Goal: Communication & Community: Participate in discussion

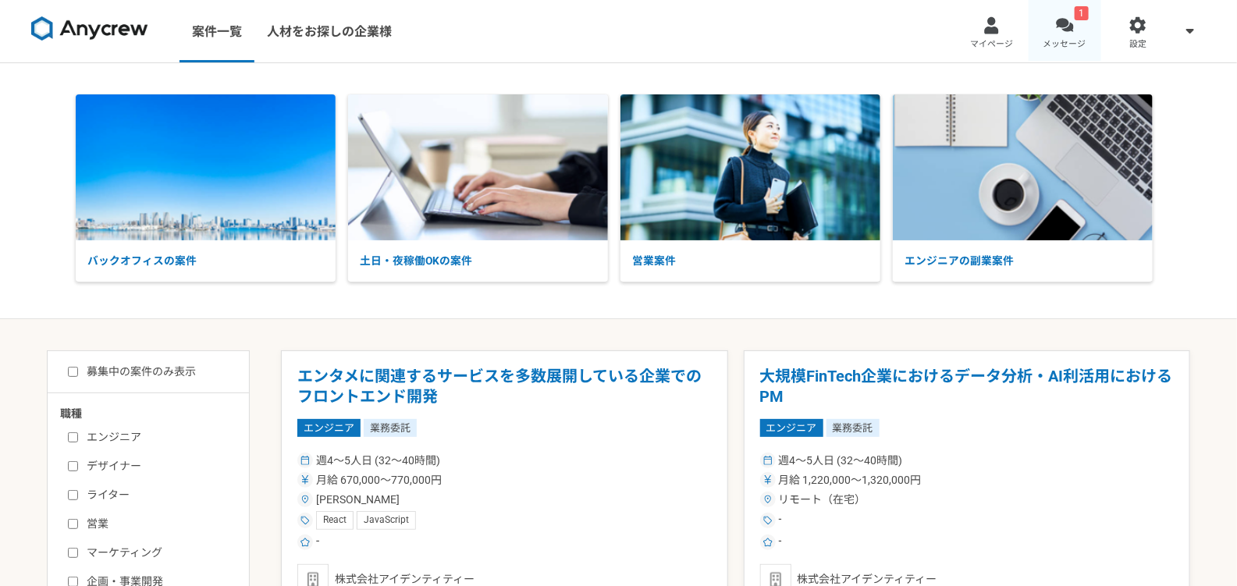
click at [1068, 29] on div at bounding box center [1065, 25] width 18 height 18
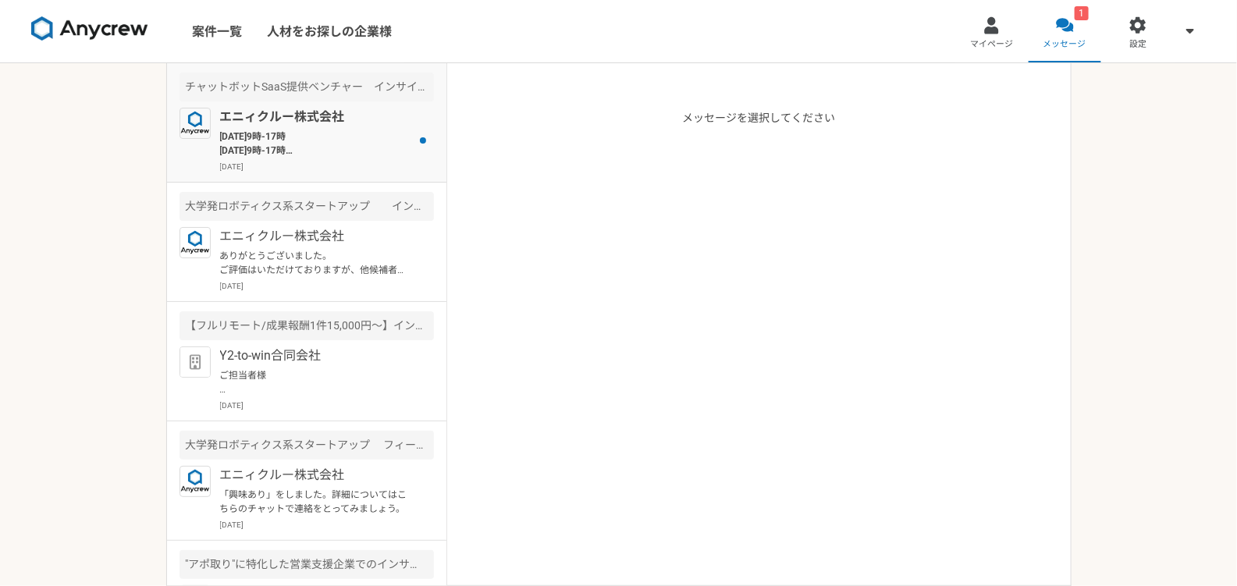
click at [290, 137] on p "[DATE]9時-17時 [DATE]9時-17時 →この2日間の何時間程度かどう予定でしょうか？" at bounding box center [316, 144] width 193 height 28
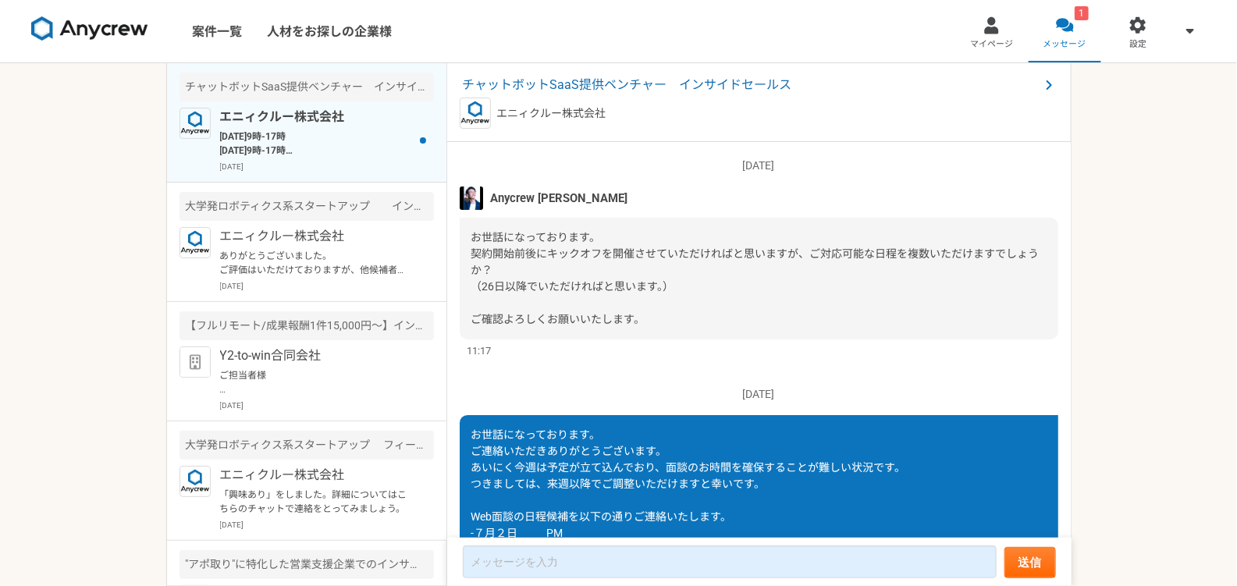
scroll to position [1736, 0]
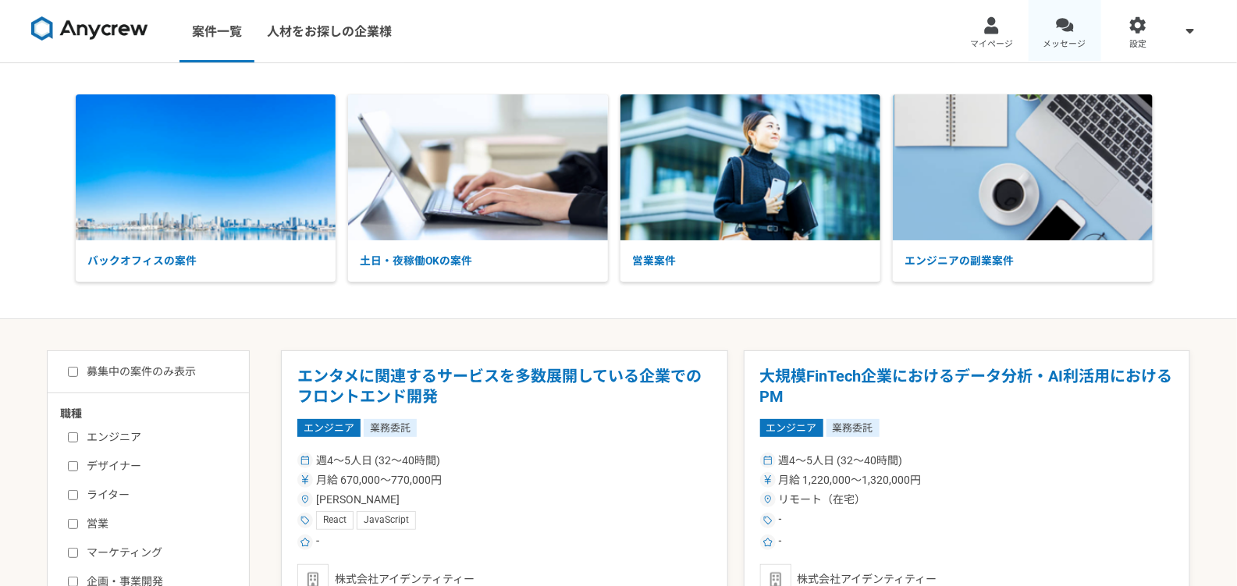
click at [1068, 31] on div at bounding box center [1065, 25] width 18 height 18
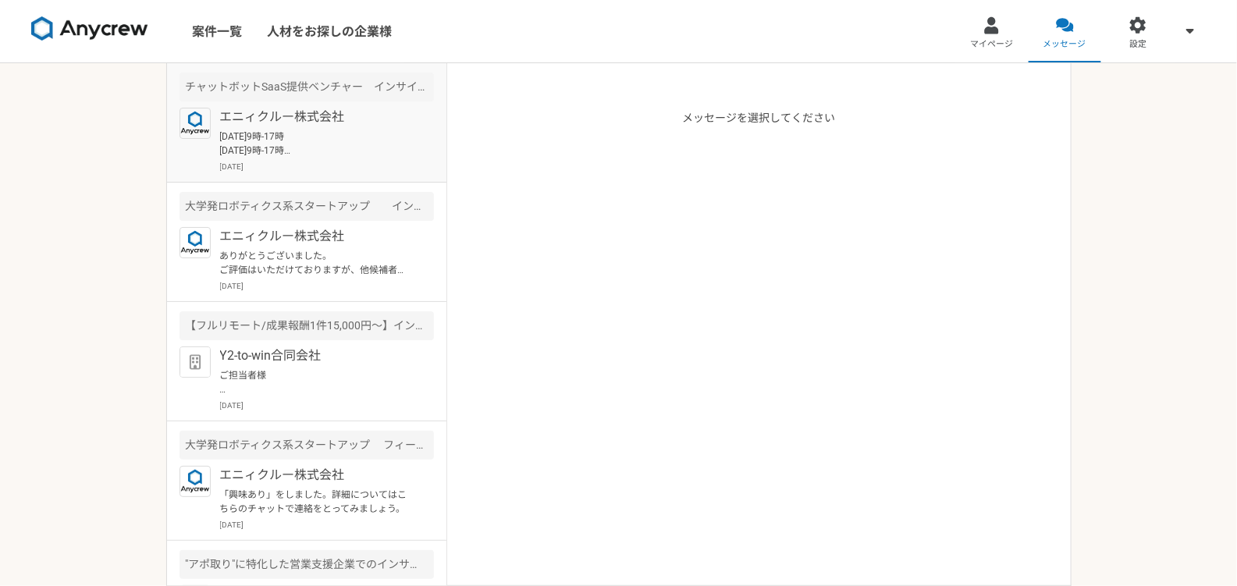
click at [296, 148] on p "[DATE]9時-17時 [DATE]9時-17時 →この2日間の何時間程度かどう予定でしょうか？" at bounding box center [316, 144] width 193 height 28
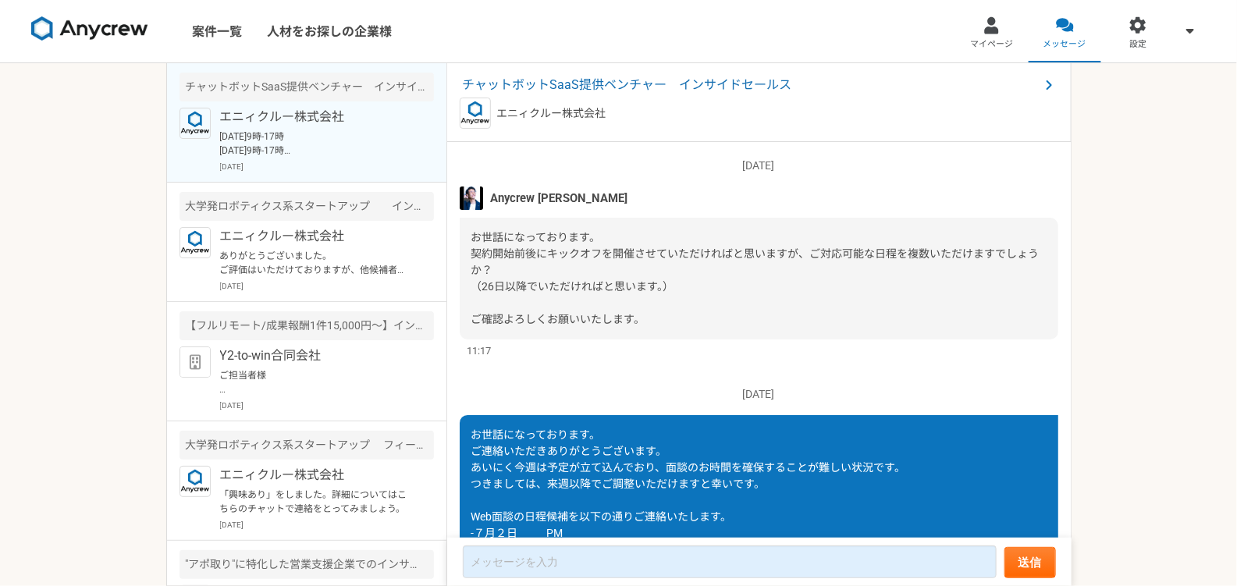
scroll to position [1736, 0]
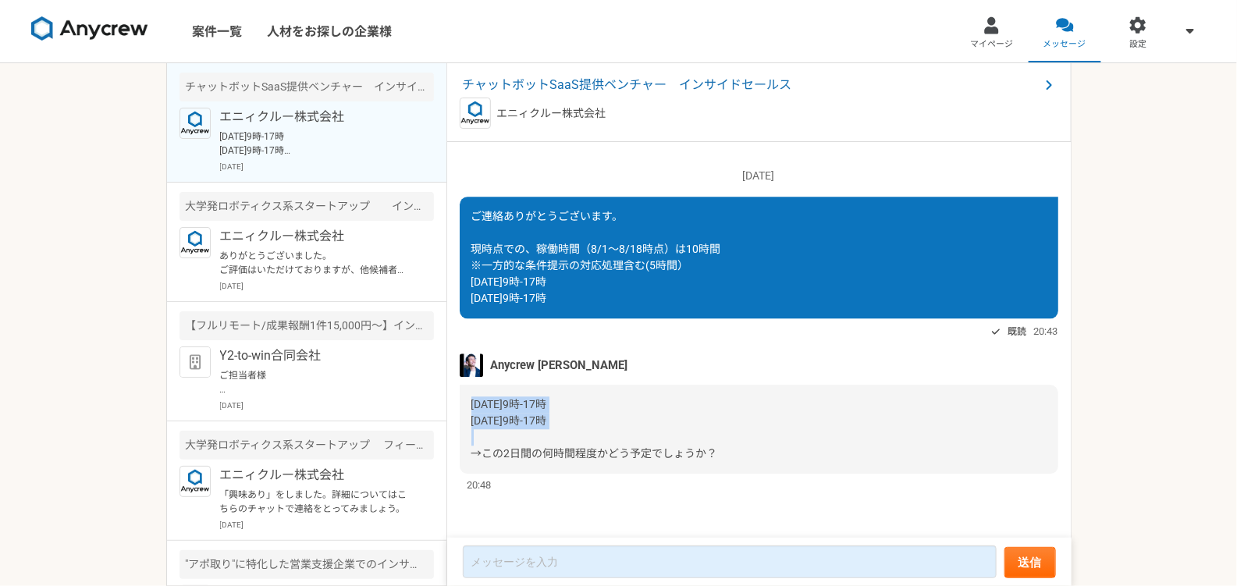
drag, startPoint x: 474, startPoint y: 403, endPoint x: 582, endPoint y: 420, distance: 109.1
click at [582, 420] on div "[DATE]9時-17時 [DATE]9時-17時 →この2日間の何時間程度かどう予定でしょうか？" at bounding box center [759, 429] width 599 height 89
copy span "[DATE]9時-17時 [DATE]9時-17時"
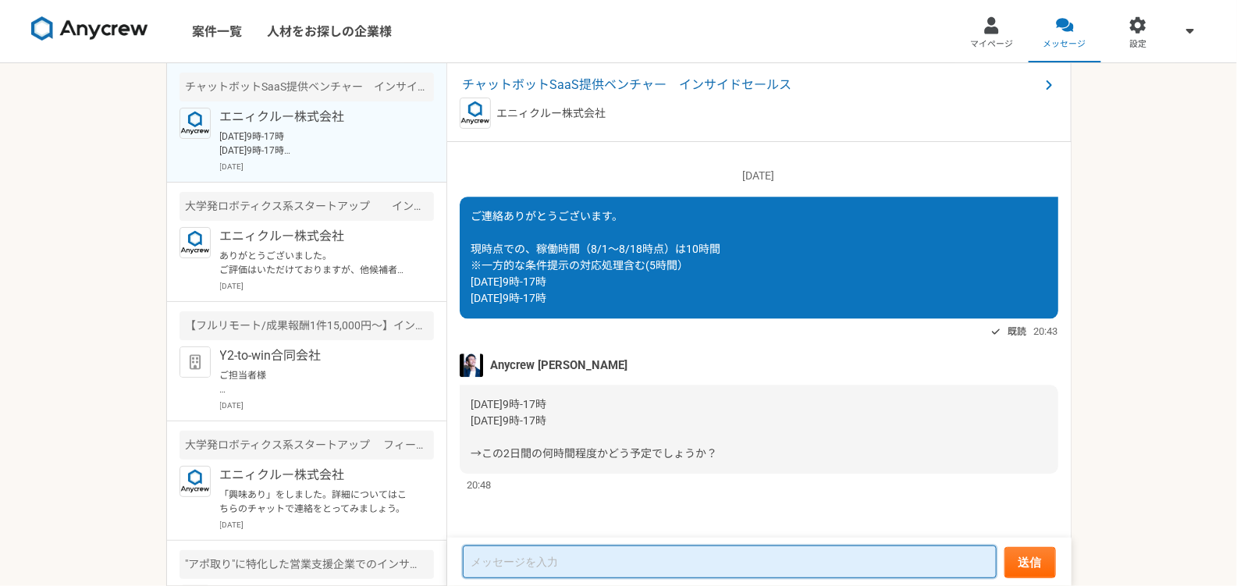
click at [497, 562] on textarea at bounding box center [730, 562] width 534 height 33
paste textarea "[DATE]9時-17時 [DATE]9時-17時"
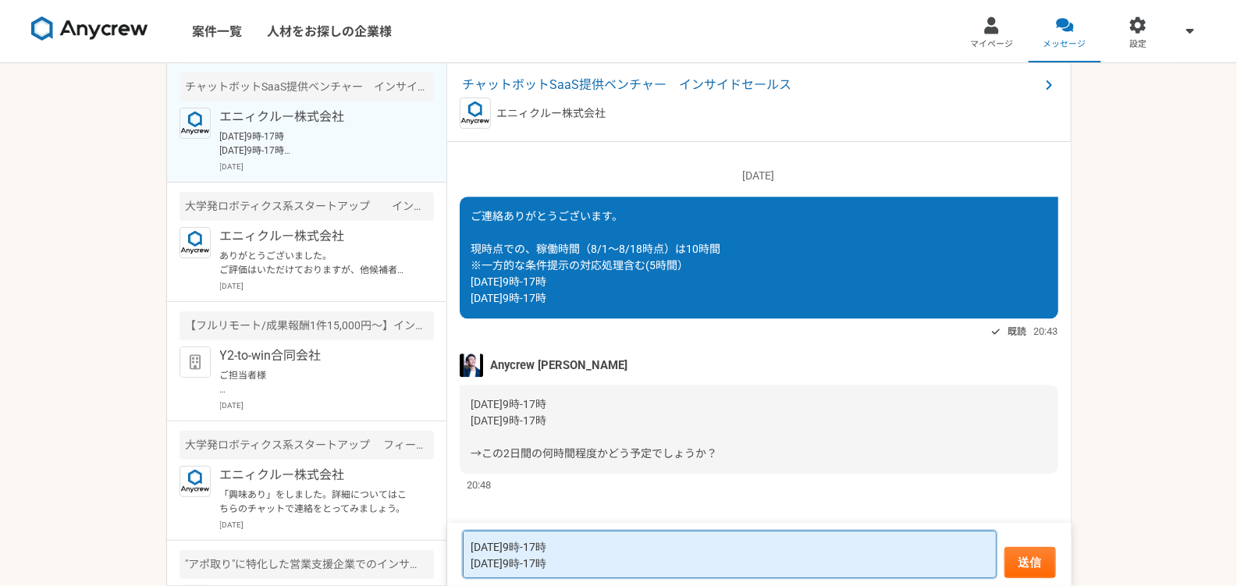
click at [592, 547] on textarea "[DATE]9時-17時 [DATE]9時-17時" at bounding box center [730, 555] width 534 height 48
click at [597, 564] on textarea "[DATE]9時-17時は8時間 [DATE]9時-17時は4-8時間の予定" at bounding box center [730, 555] width 534 height 48
type textarea "[DATE]9時-17時は8時間 [DATE]9時-17時は4-8時間の予定です。"
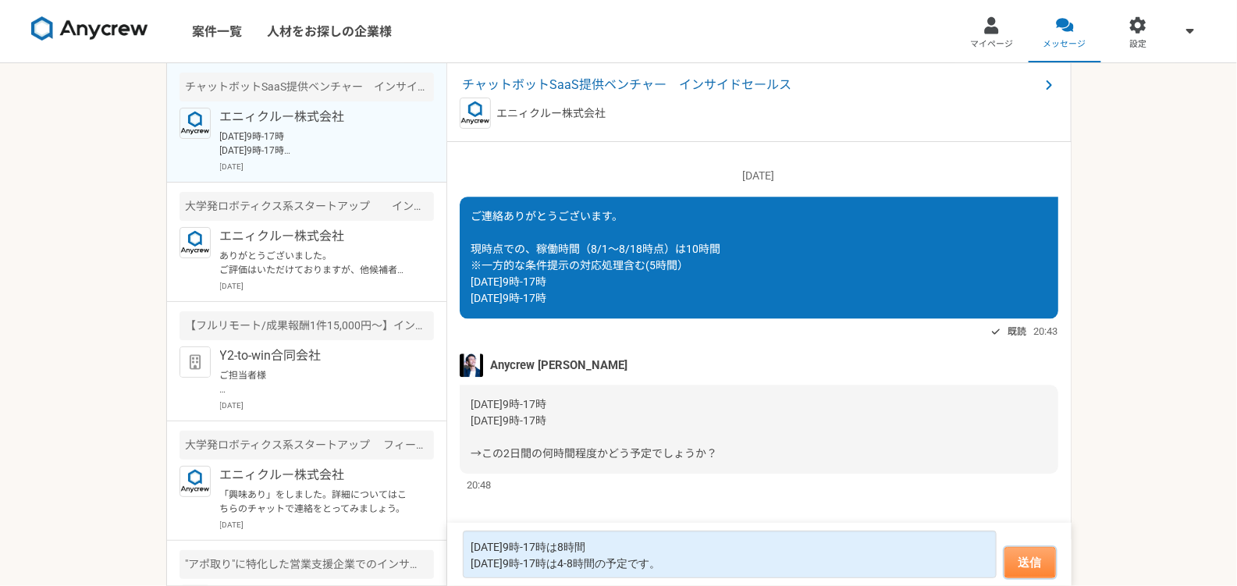
click at [1023, 565] on button "送信" at bounding box center [1031, 562] width 52 height 31
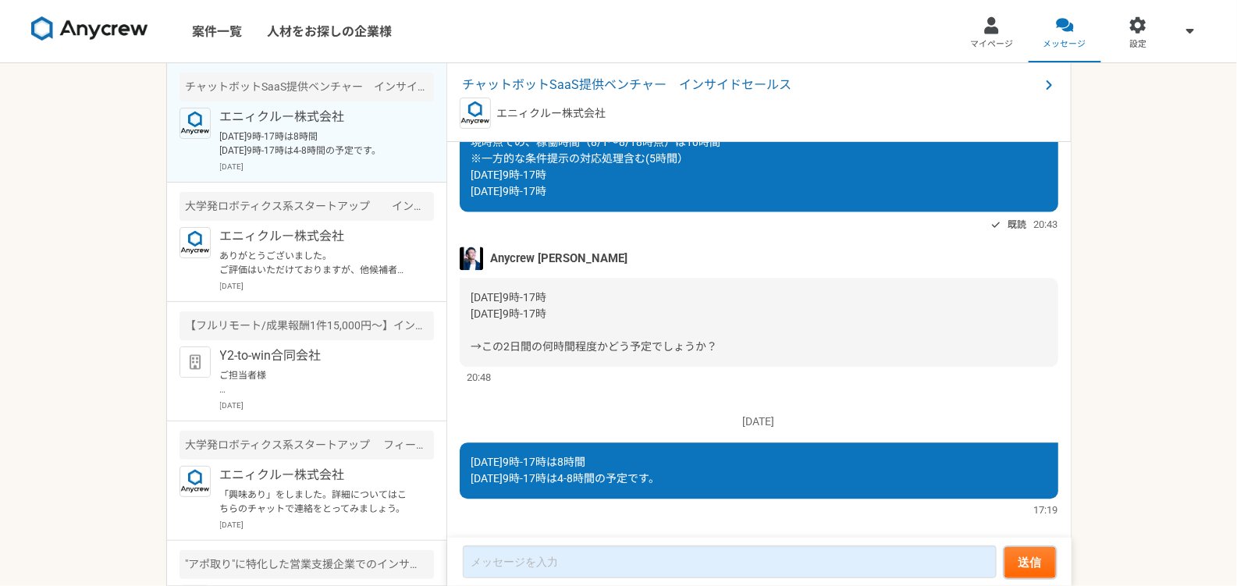
scroll to position [1639, 0]
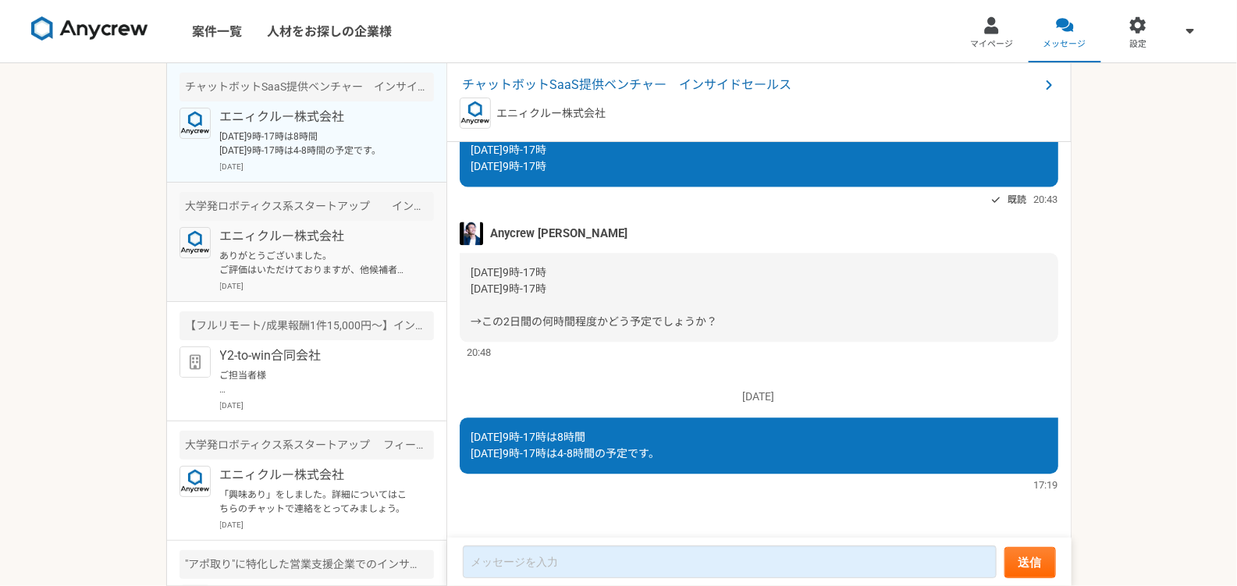
click at [262, 251] on p "ありがとうございました。 ご評価はいただけておりますが、他候補者の選考がございますので、来週の回答になるかと思います。" at bounding box center [316, 263] width 193 height 28
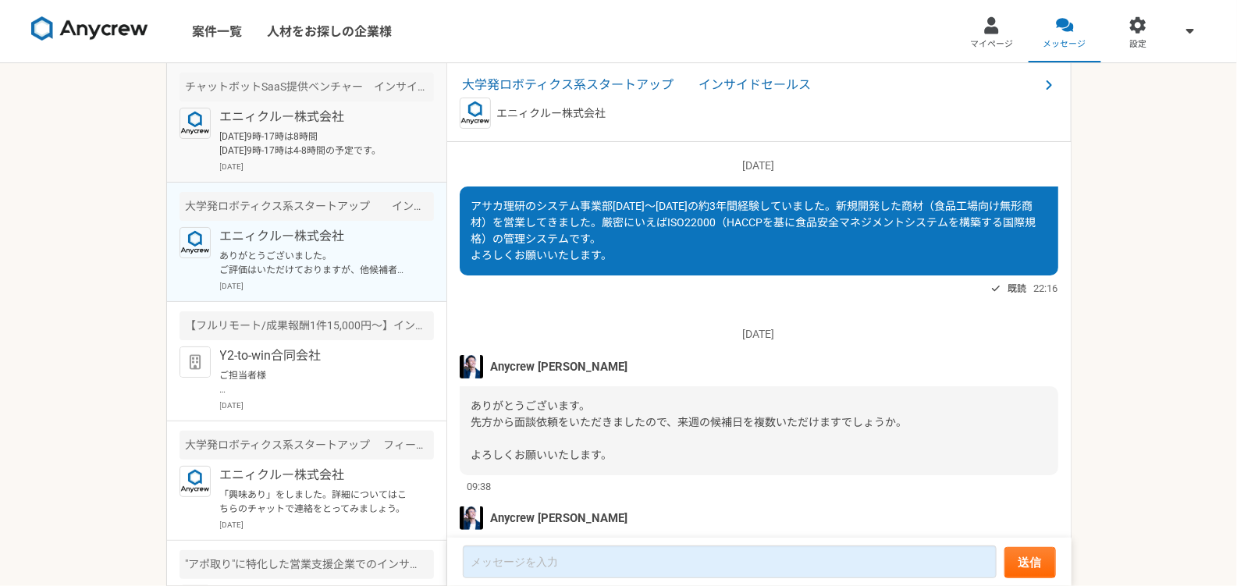
scroll to position [1298, 0]
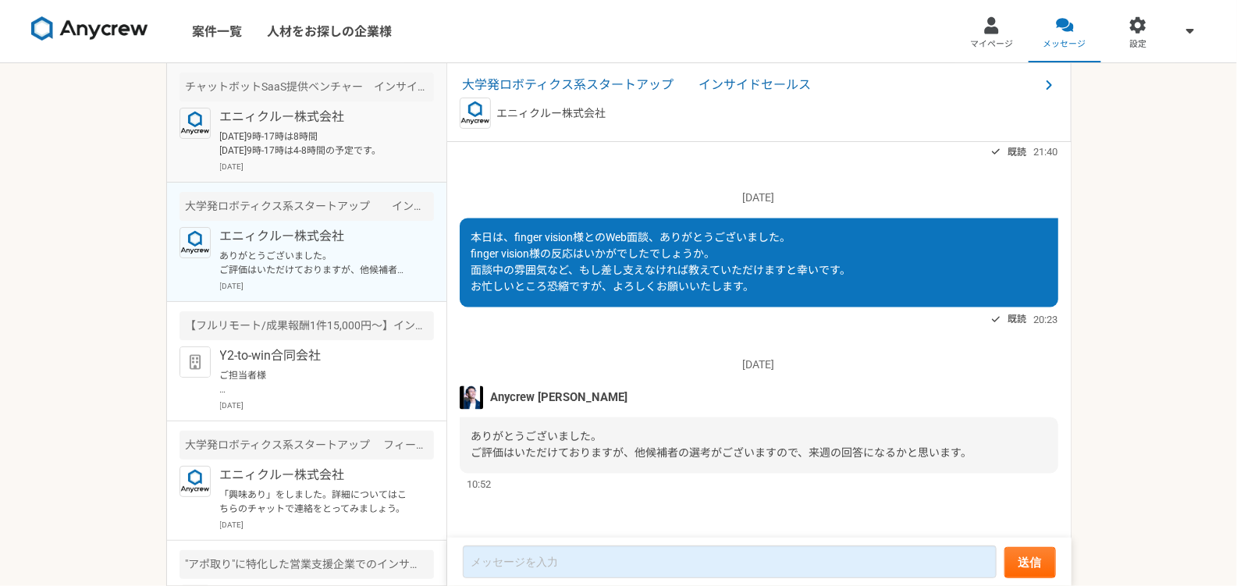
click at [311, 150] on p "8/21（木）9時-17時は8時間 8/29（金）9時-17時は4-8時間の予定です。" at bounding box center [316, 144] width 193 height 28
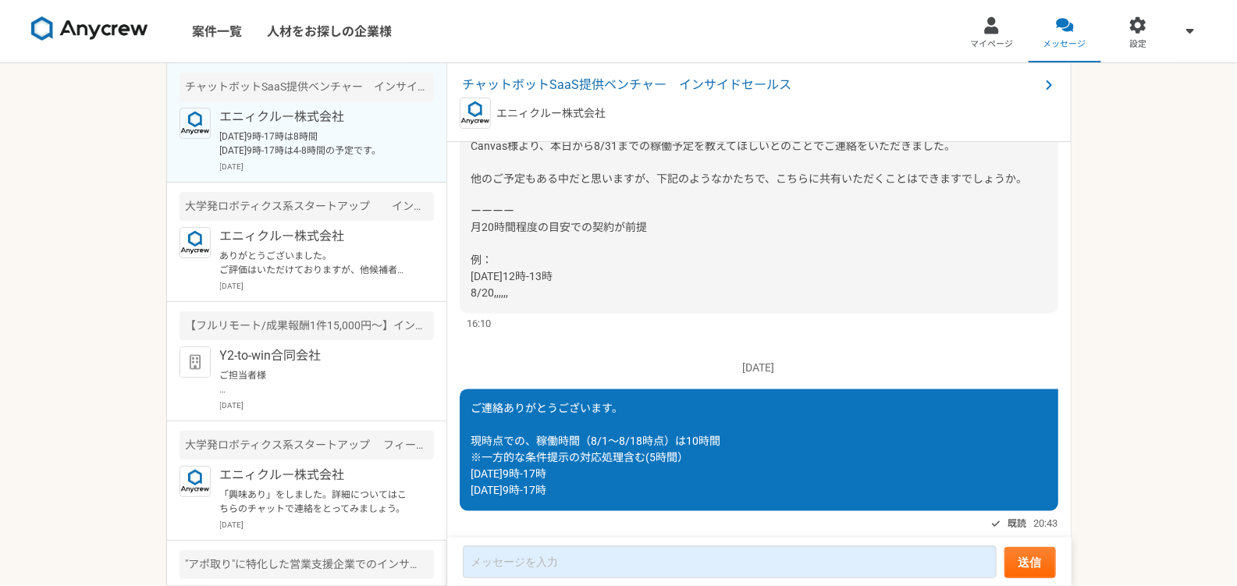
scroll to position [1639, 0]
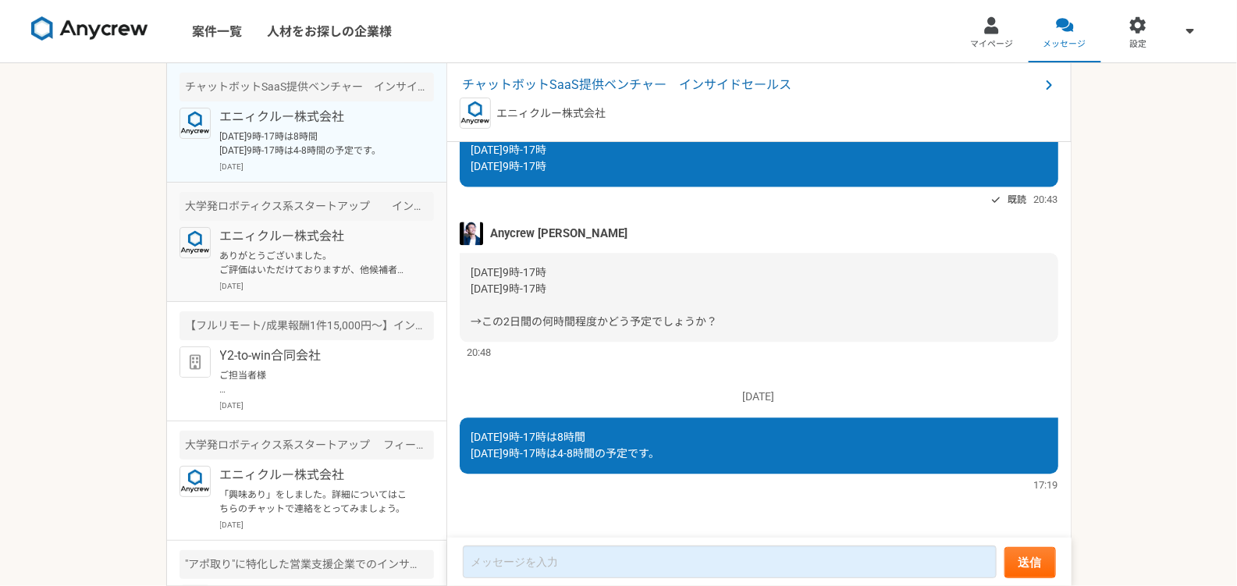
click at [267, 261] on p "ありがとうございました。 ご評価はいただけておりますが、他候補者の選考がございますので、来週の回答になるかと思います。" at bounding box center [316, 263] width 193 height 28
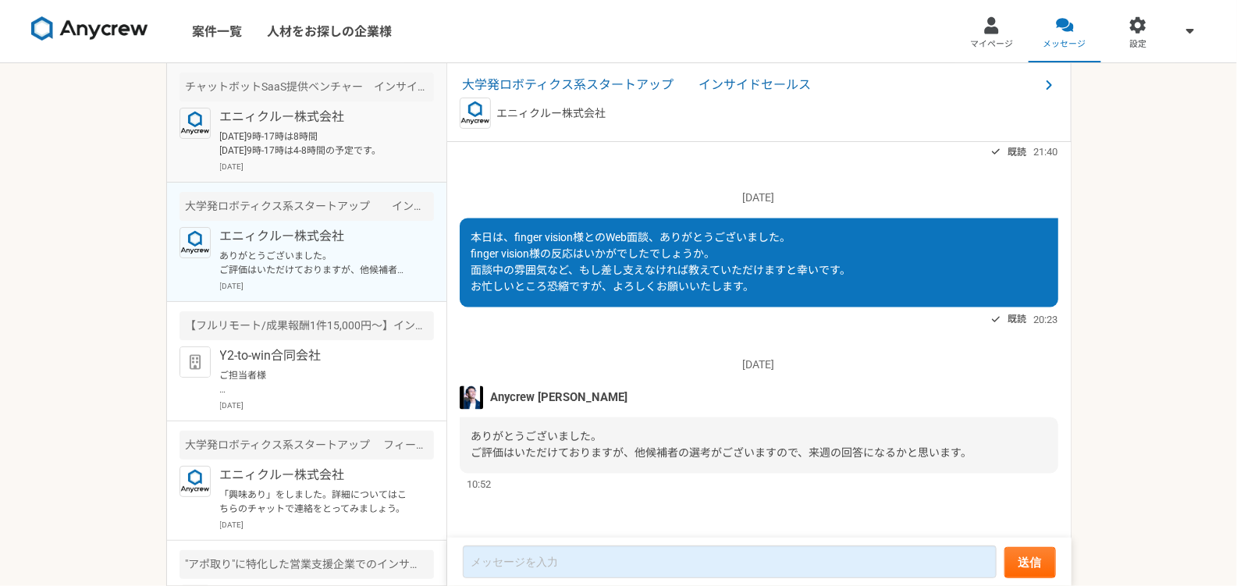
click at [308, 155] on p "8/21（木）9時-17時は8時間 8/29（金）9時-17時は4-8時間の予定です。" at bounding box center [316, 144] width 193 height 28
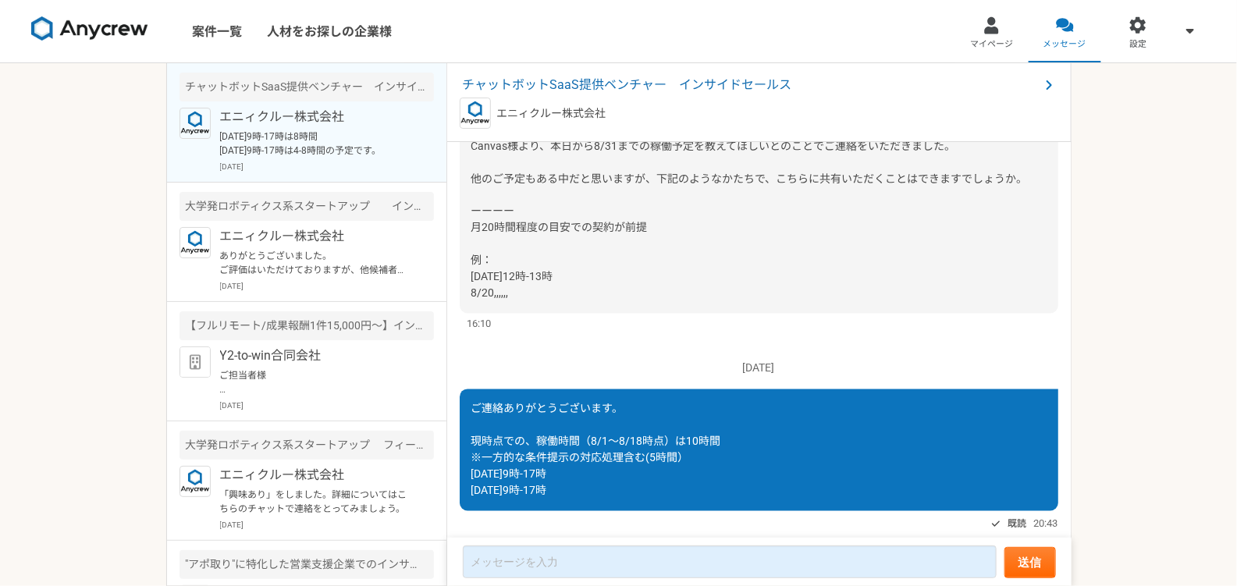
scroll to position [1639, 0]
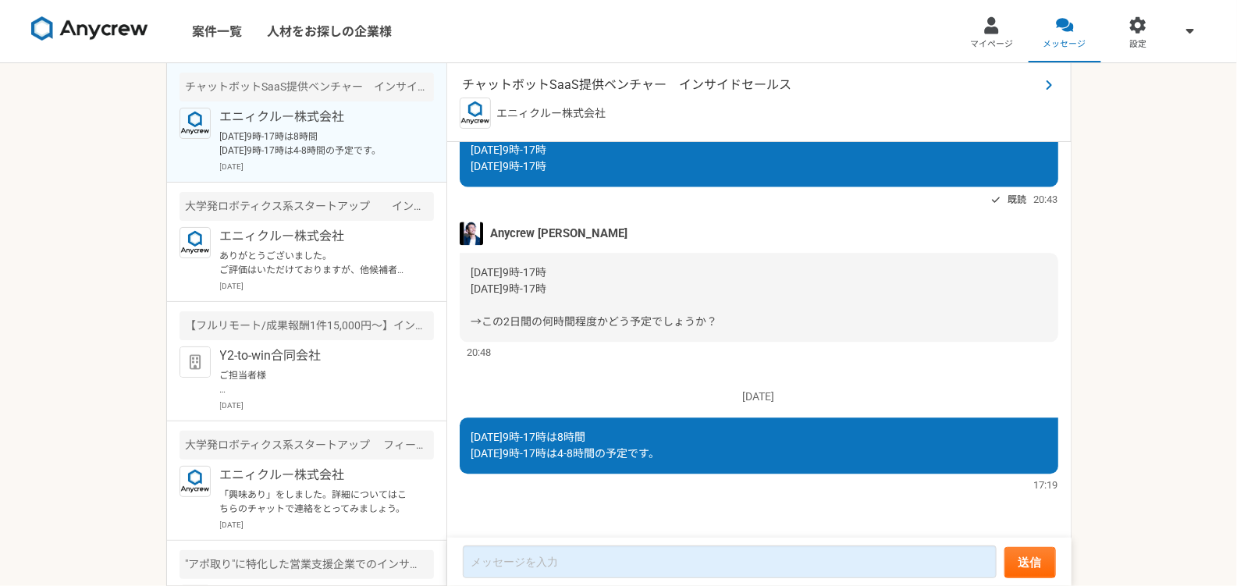
click at [620, 78] on span "チャットボットSaaS提供ベンチャー　インサイドセールス" at bounding box center [751, 85] width 577 height 19
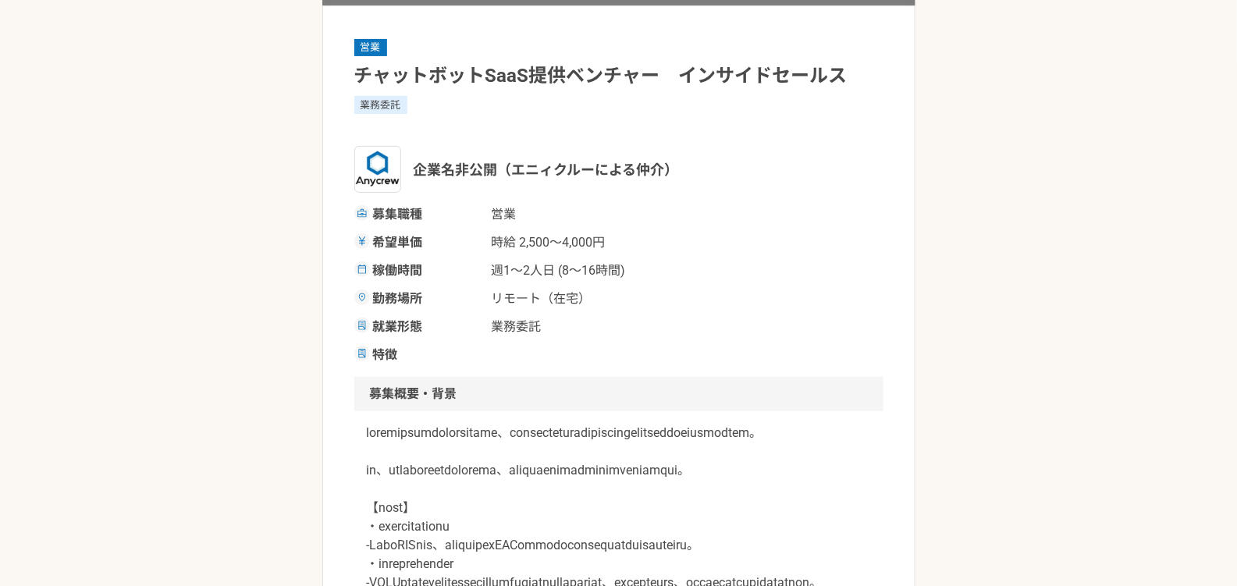
scroll to position [141, 0]
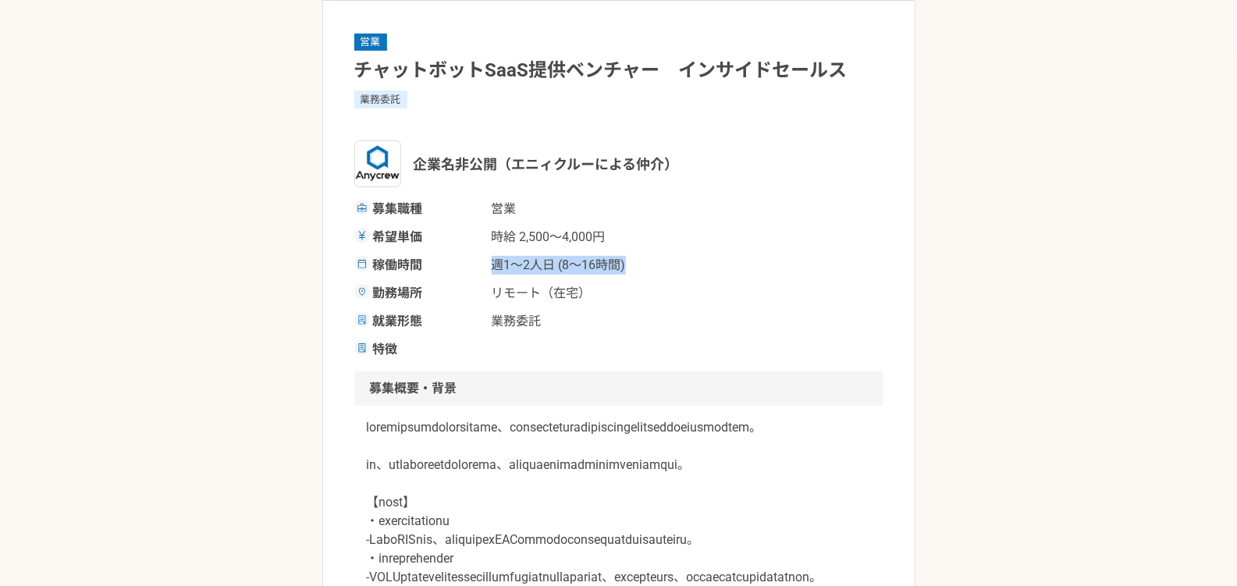
drag, startPoint x: 494, startPoint y: 266, endPoint x: 664, endPoint y: 270, distance: 169.5
click at [664, 270] on div "稼働時間 週1〜2人日 (8〜16時間)" at bounding box center [618, 265] width 529 height 19
click at [752, 294] on div "勤務場所 リモート（在宅）" at bounding box center [618, 293] width 529 height 19
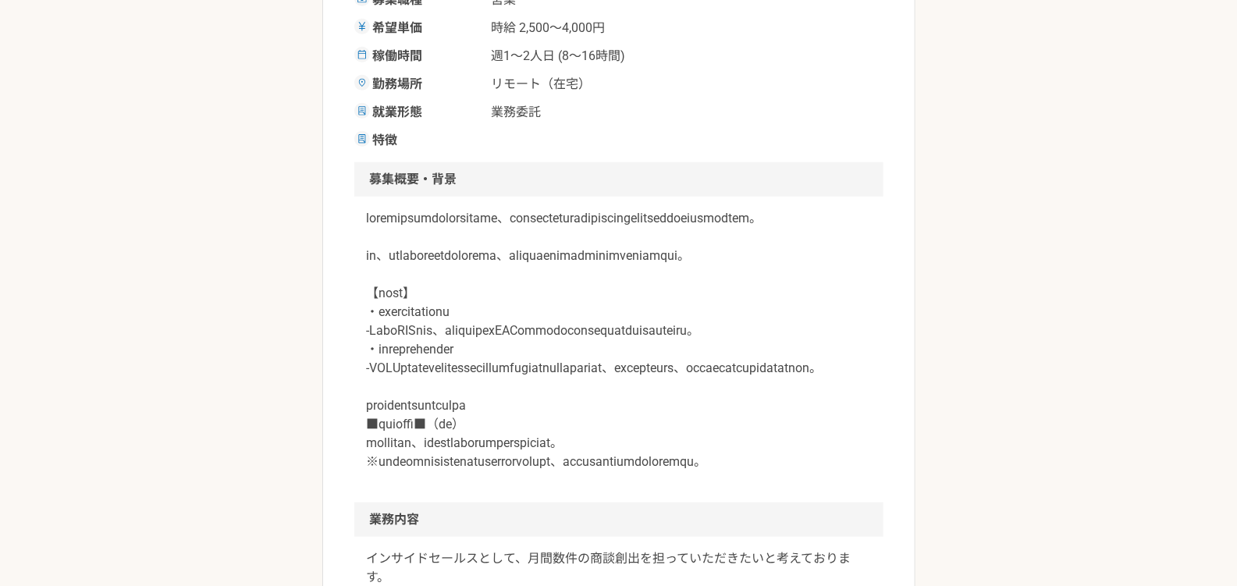
scroll to position [354, 0]
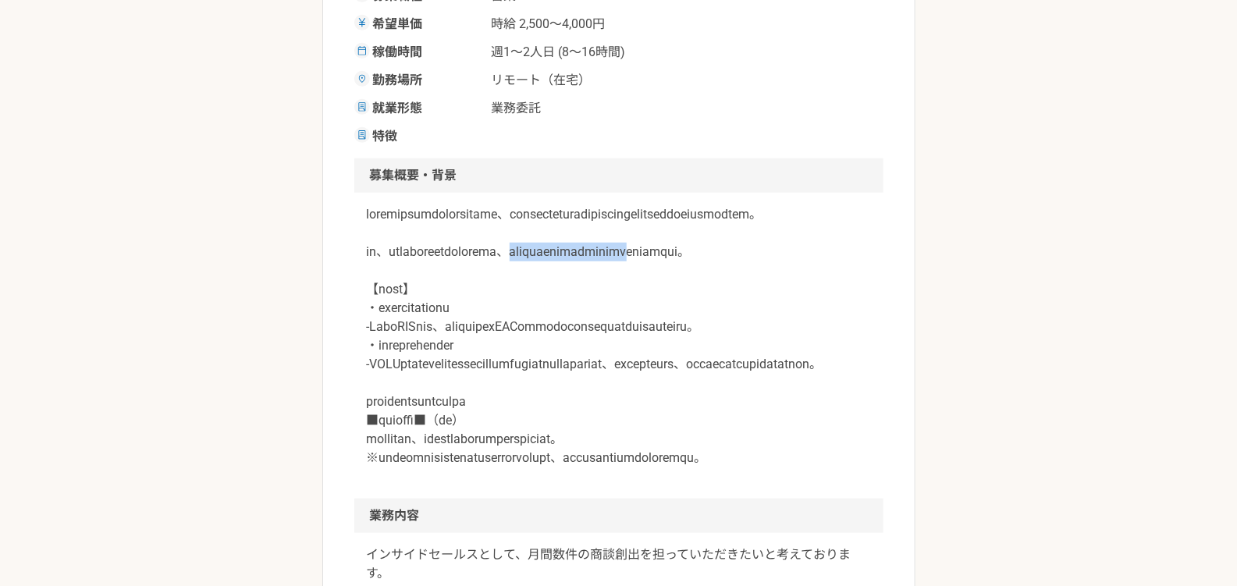
drag, startPoint x: 637, startPoint y: 272, endPoint x: 888, endPoint y: 270, distance: 250.6
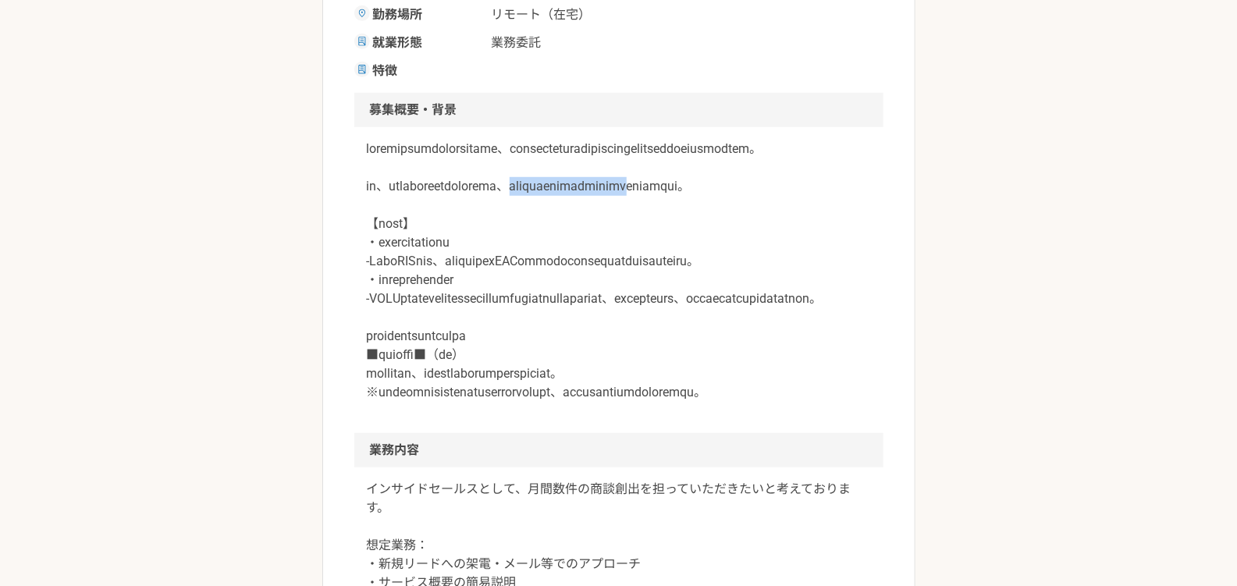
scroll to position [426, 0]
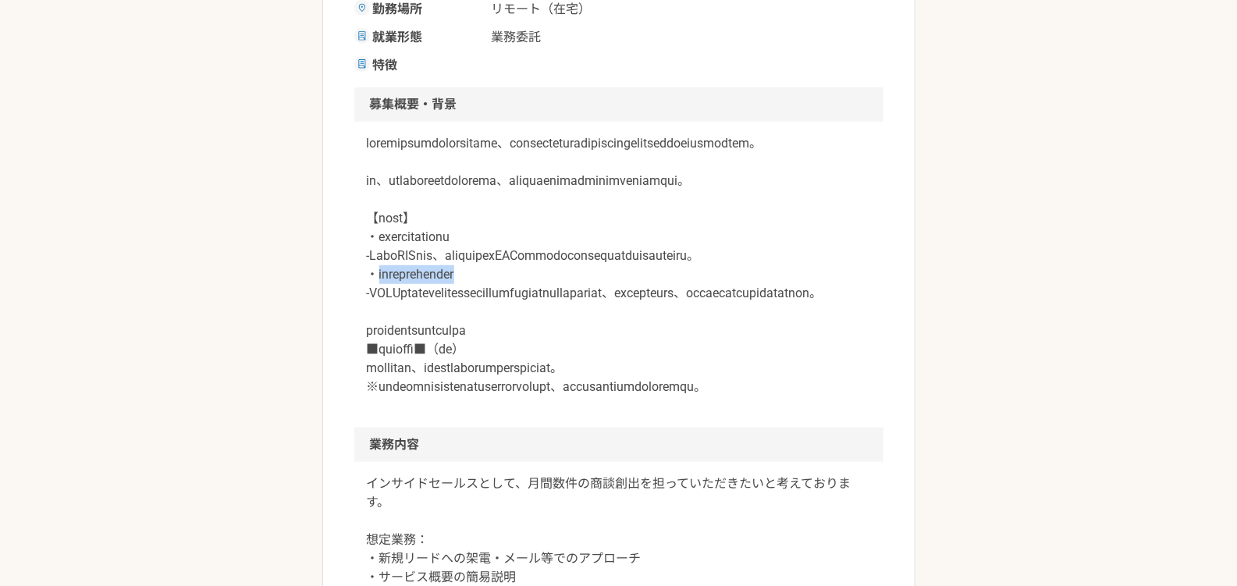
drag, startPoint x: 382, startPoint y: 335, endPoint x: 592, endPoint y: 337, distance: 210.0
click at [592, 337] on p at bounding box center [619, 265] width 504 height 262
click at [550, 361] on p at bounding box center [619, 265] width 504 height 262
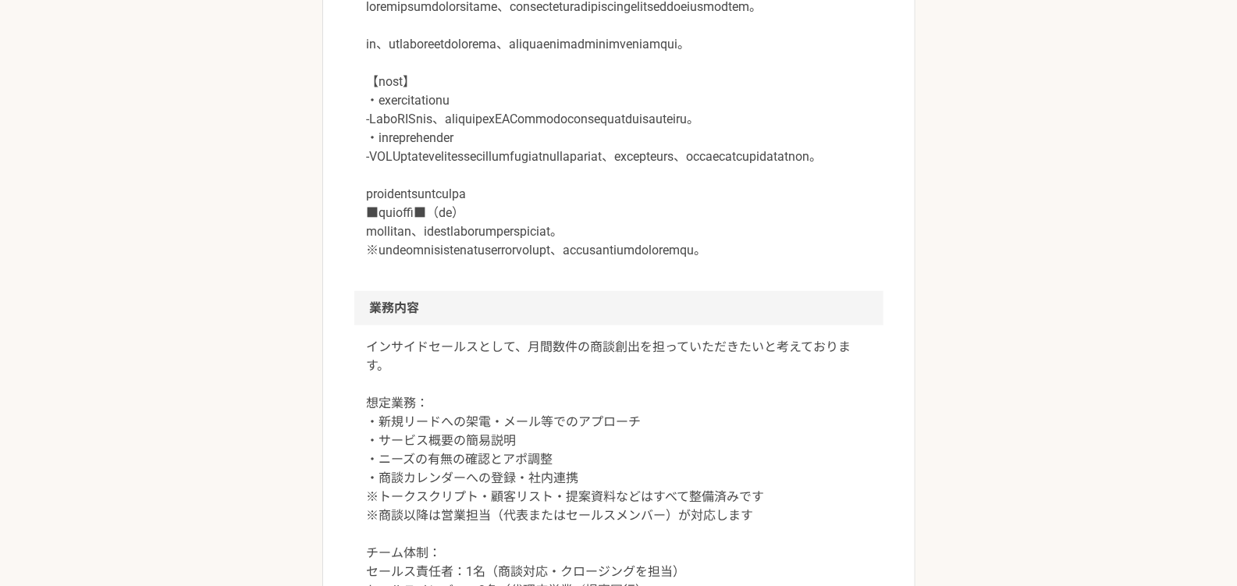
scroll to position [568, 0]
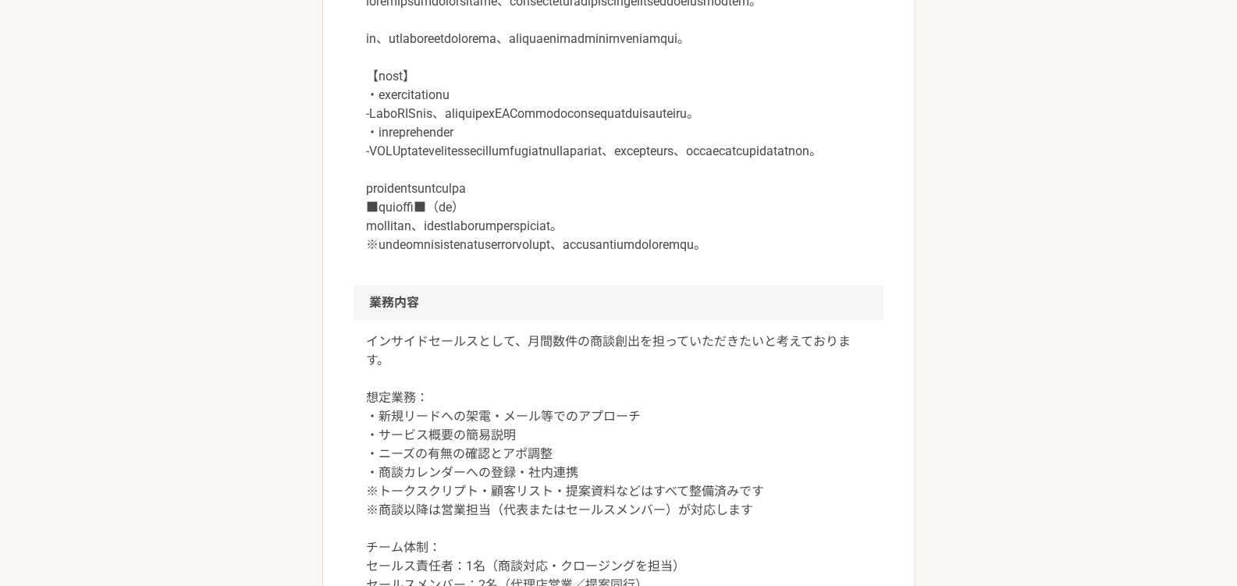
click at [369, 255] on p at bounding box center [619, 123] width 504 height 262
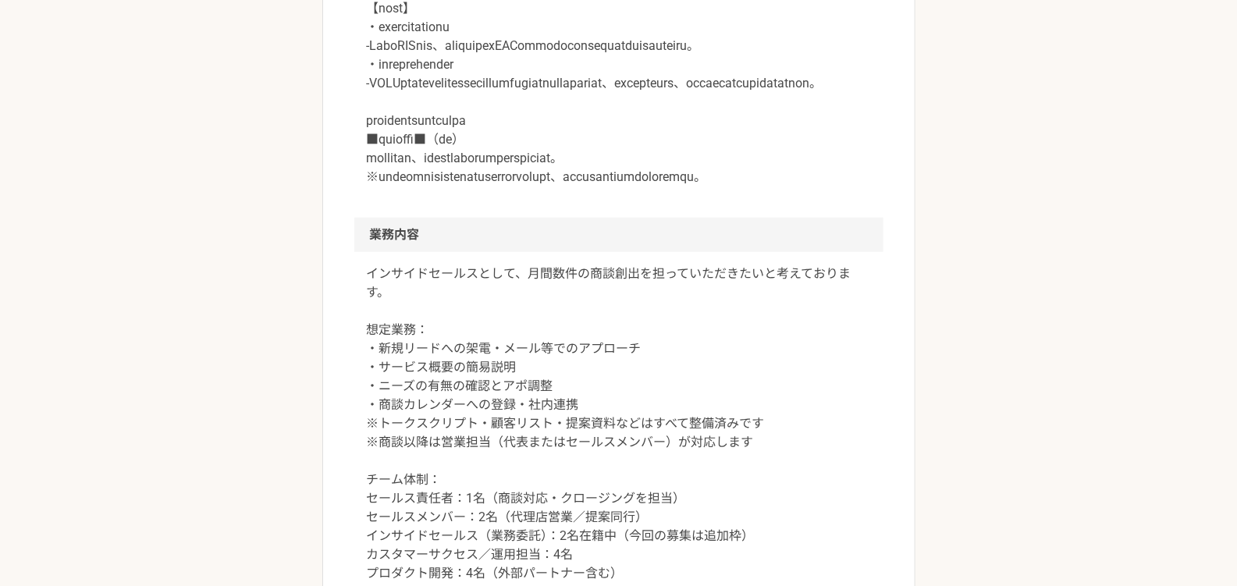
scroll to position [781, 0]
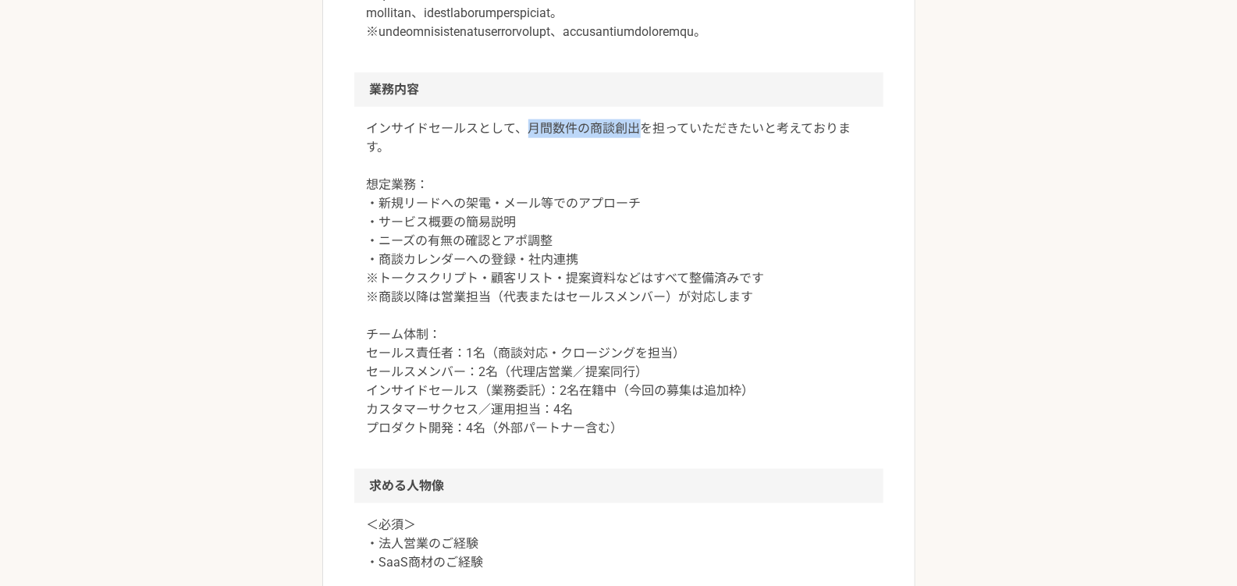
drag, startPoint x: 525, startPoint y: 227, endPoint x: 644, endPoint y: 226, distance: 119.5
click at [644, 226] on p "インサイドセールスとして、月間数件の商談創出を担っていただきたいと考えております。 想定業務： ・新規リードへの架電・メール等でのアプローチ ・サービス概要の…" at bounding box center [619, 278] width 504 height 319
click at [413, 223] on p "インサイドセールスとして、月間数件の商談創出を担っていただきたいと考えております。 想定業務： ・新規リードへの架電・メール等でのアプローチ ・サービス概要の…" at bounding box center [619, 278] width 504 height 319
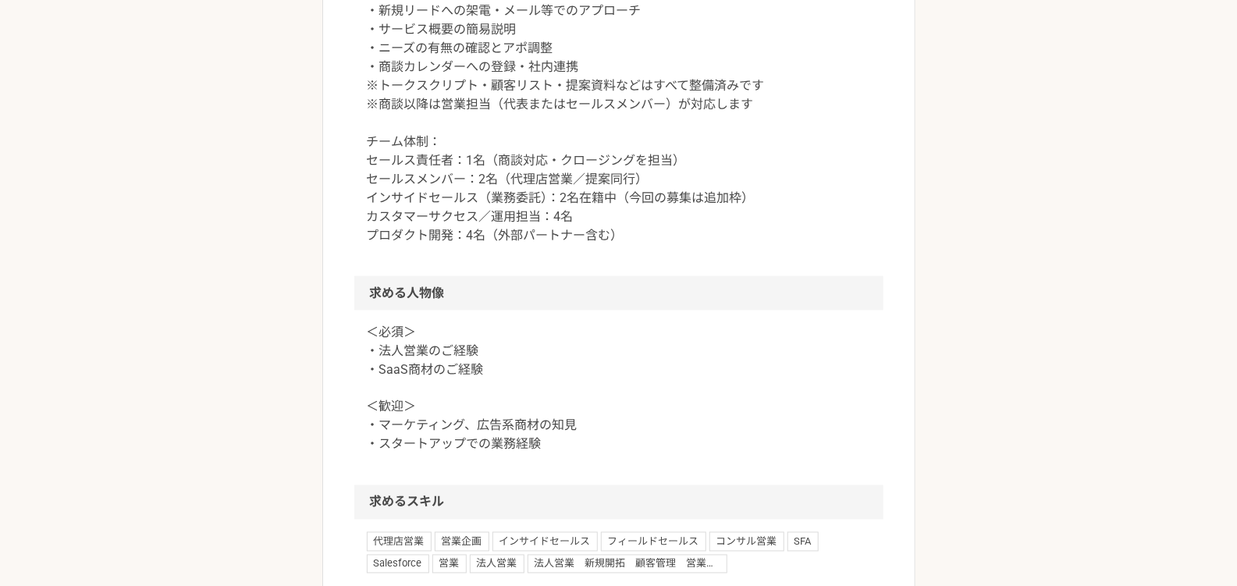
scroll to position [993, 0]
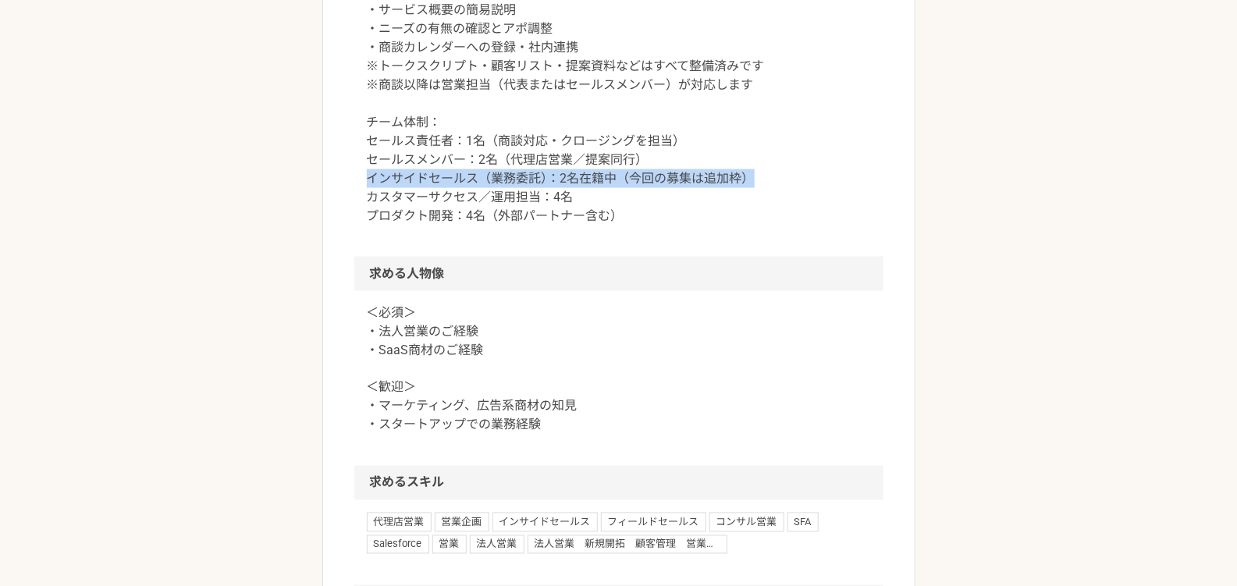
drag, startPoint x: 367, startPoint y: 273, endPoint x: 783, endPoint y: 268, distance: 416.2
click at [783, 226] on p "インサイドセールスとして、月間数件の商談創出を担っていただきたいと考えております。 想定業務： ・新規リードへの架電・メール等でのアプローチ ・サービス概要の…" at bounding box center [619, 66] width 504 height 319
click at [584, 226] on p "インサイドセールスとして、月間数件の商談創出を担っていただきたいと考えております。 想定業務： ・新規リードへの架電・メール等でのアプローチ ・サービス概要の…" at bounding box center [619, 66] width 504 height 319
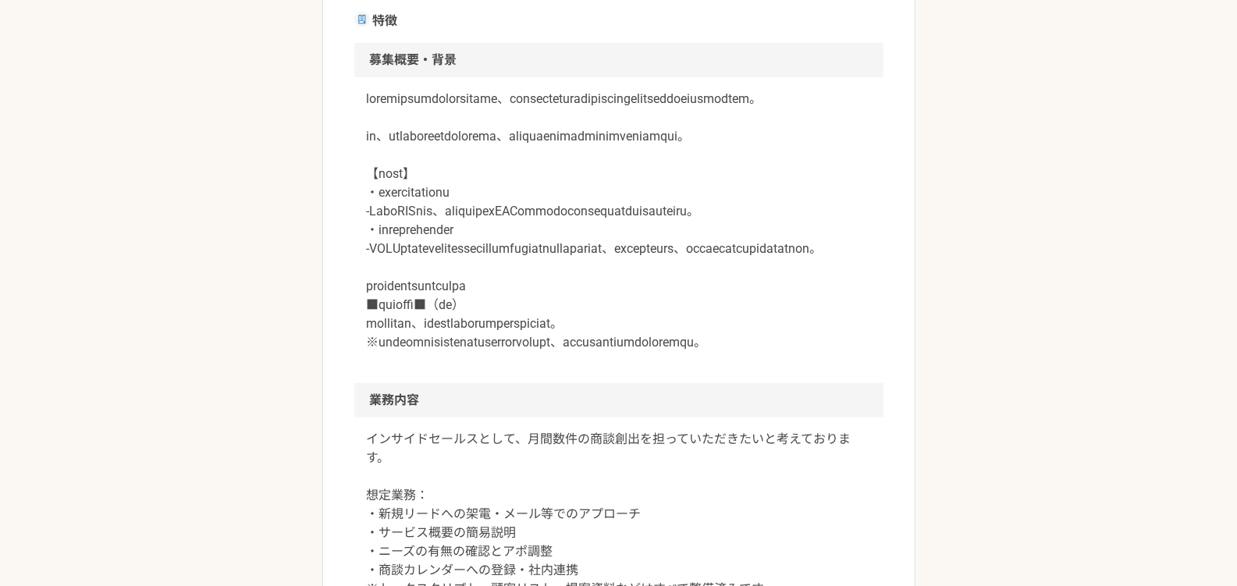
scroll to position [438, 0]
